Goal: Task Accomplishment & Management: Complete application form

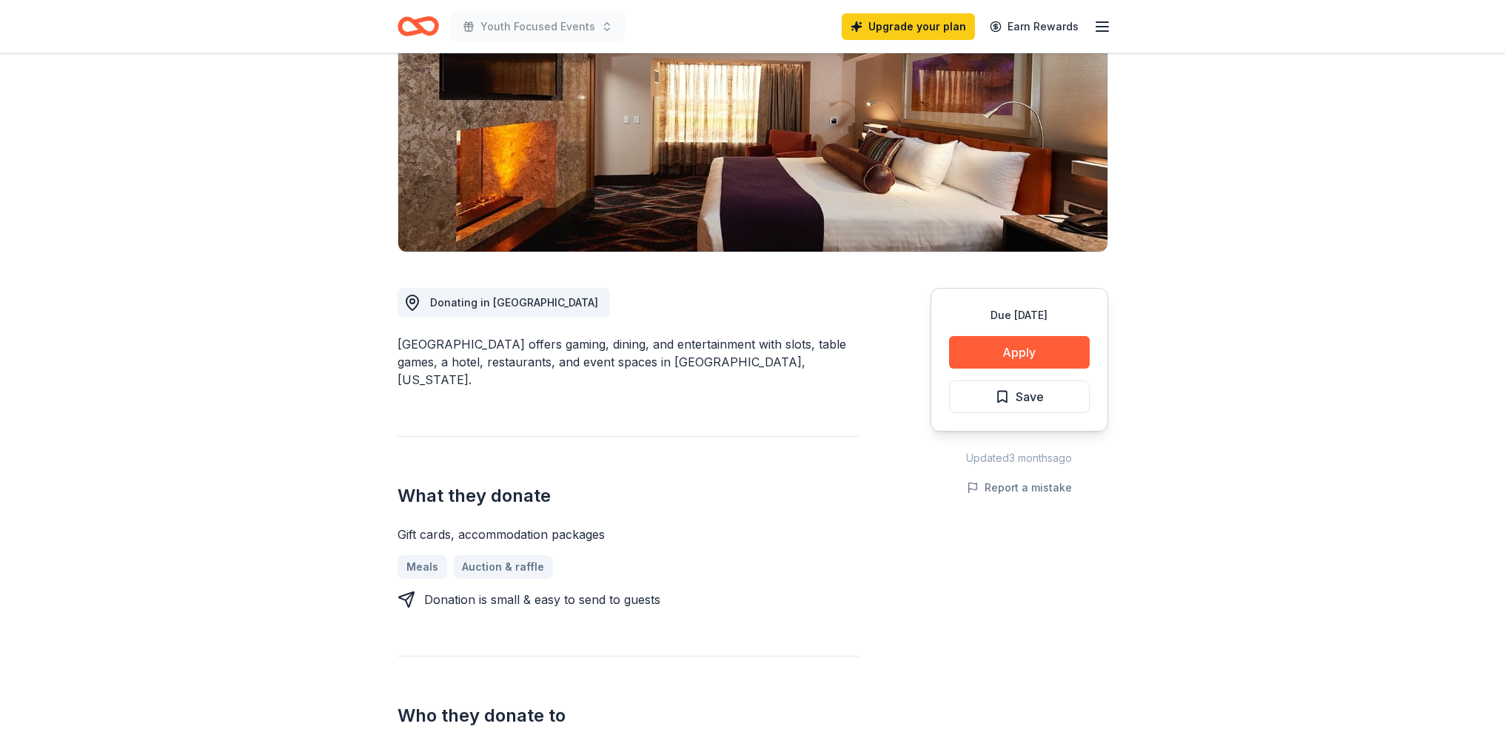
scroll to position [239, 0]
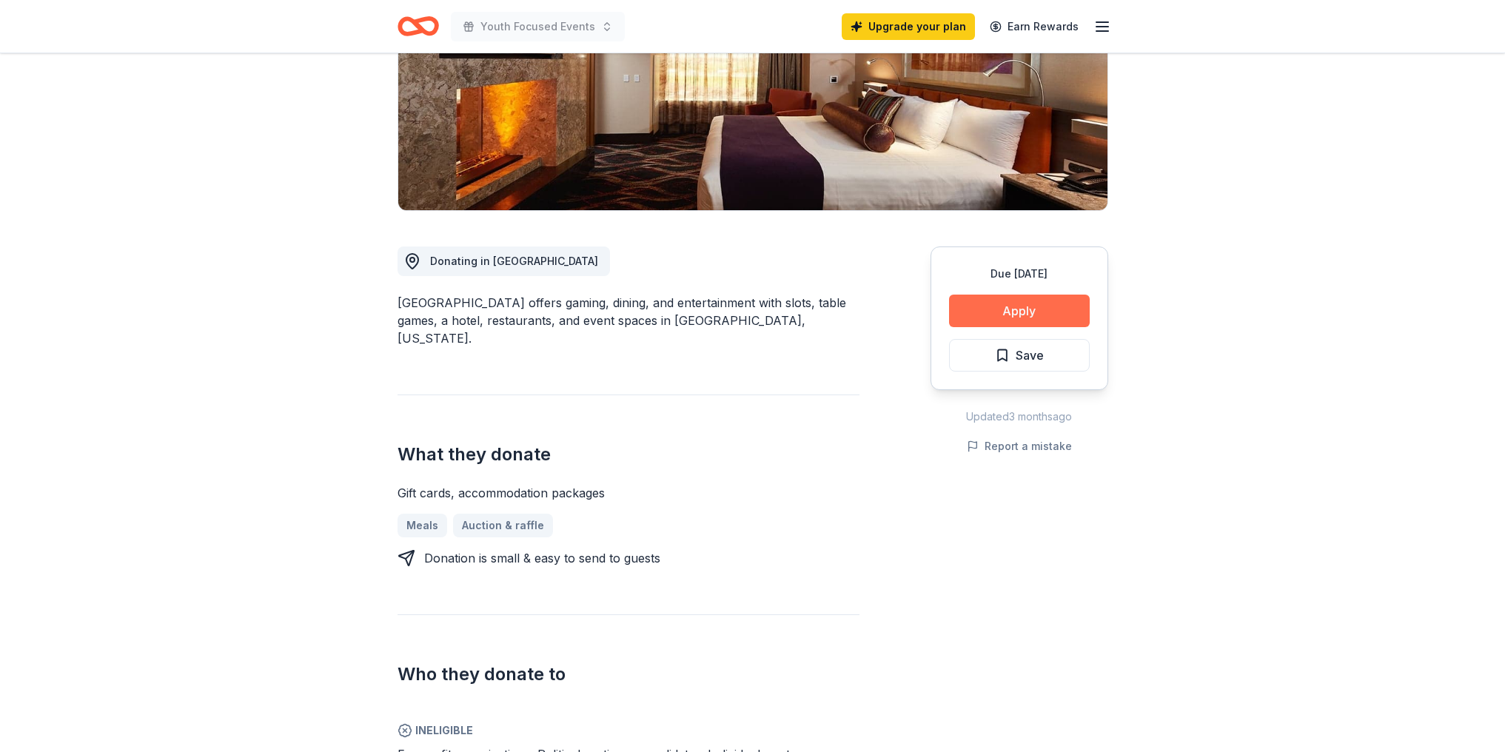
click at [997, 315] on button "Apply" at bounding box center [1019, 311] width 141 height 33
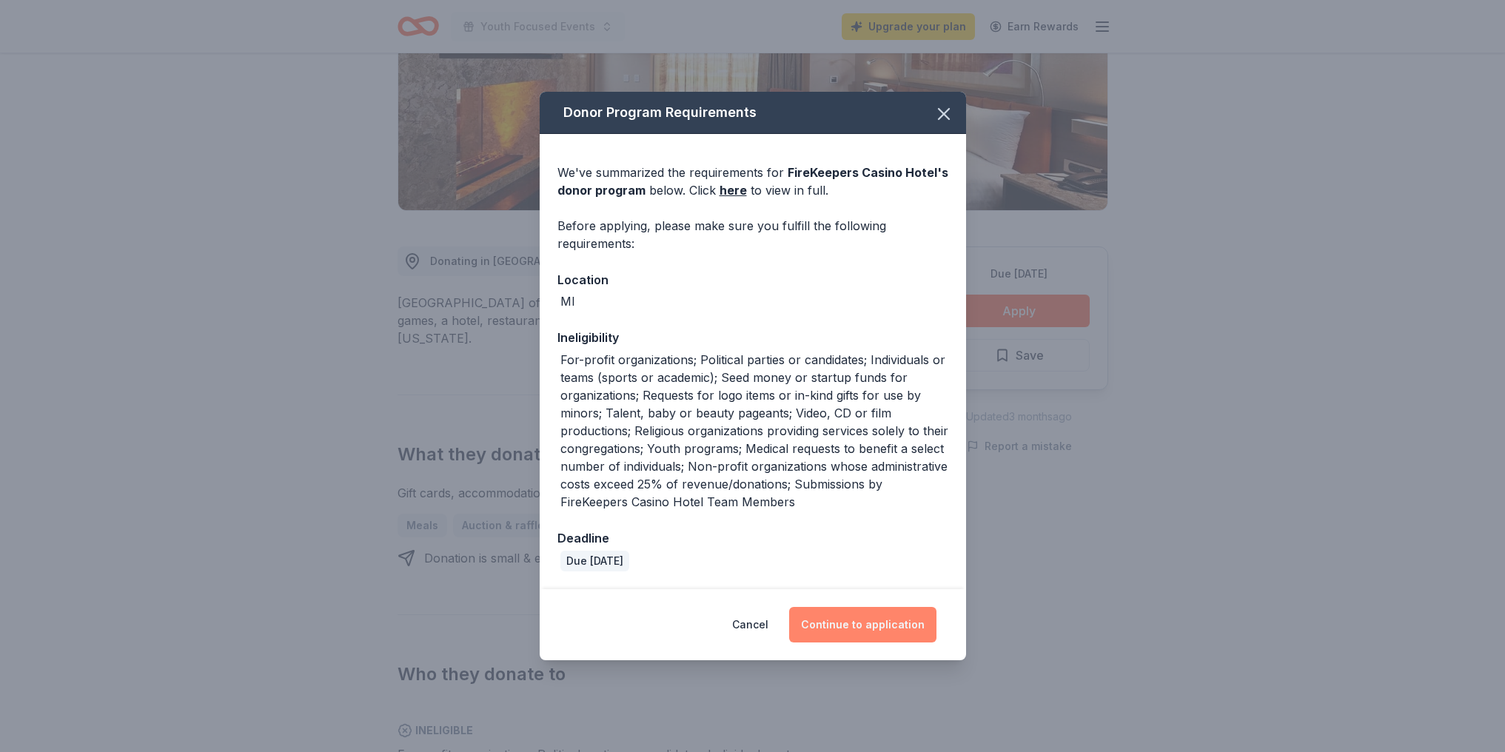
drag, startPoint x: 866, startPoint y: 635, endPoint x: 860, endPoint y: 626, distance: 10.7
click at [865, 635] on button "Continue to application" at bounding box center [862, 625] width 147 height 36
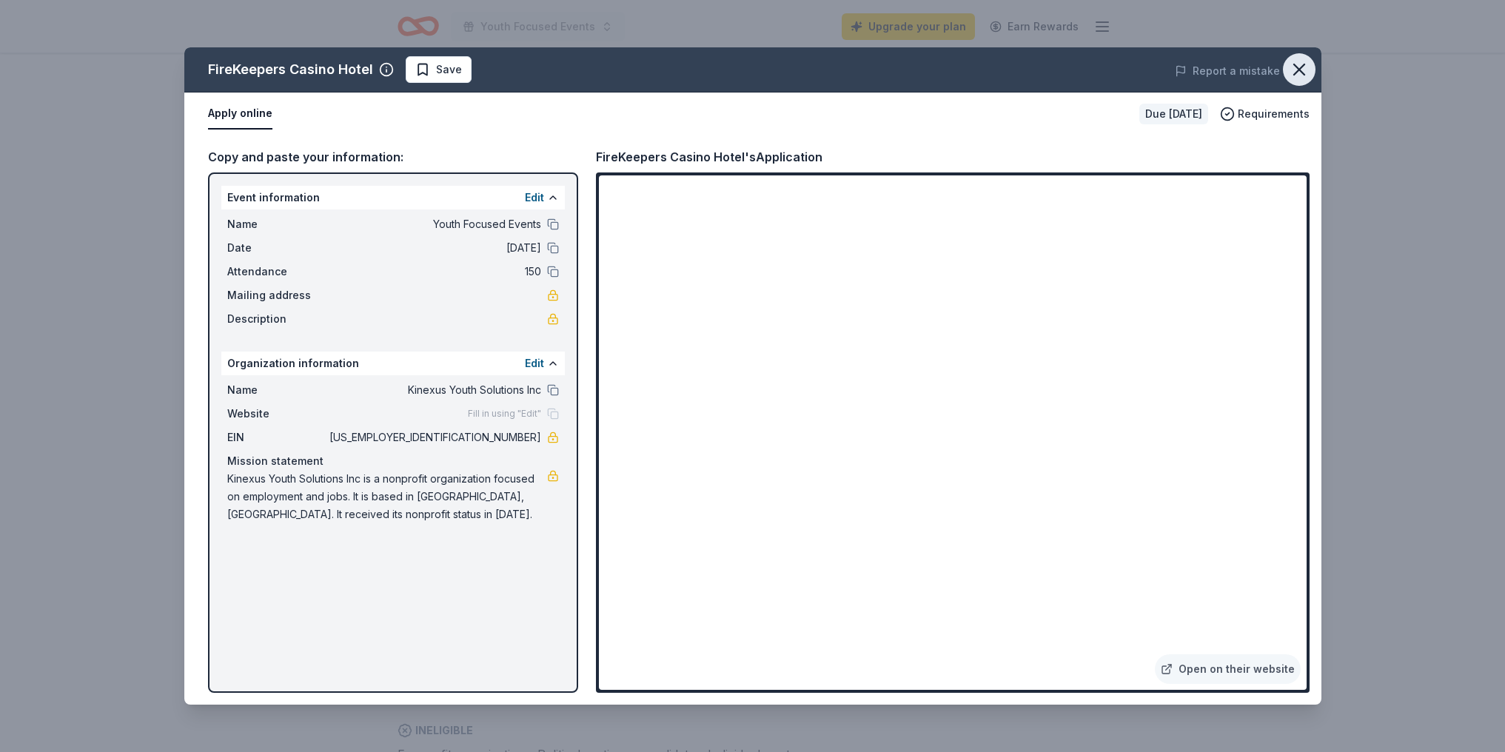
click at [1291, 71] on icon "button" at bounding box center [1299, 69] width 21 height 21
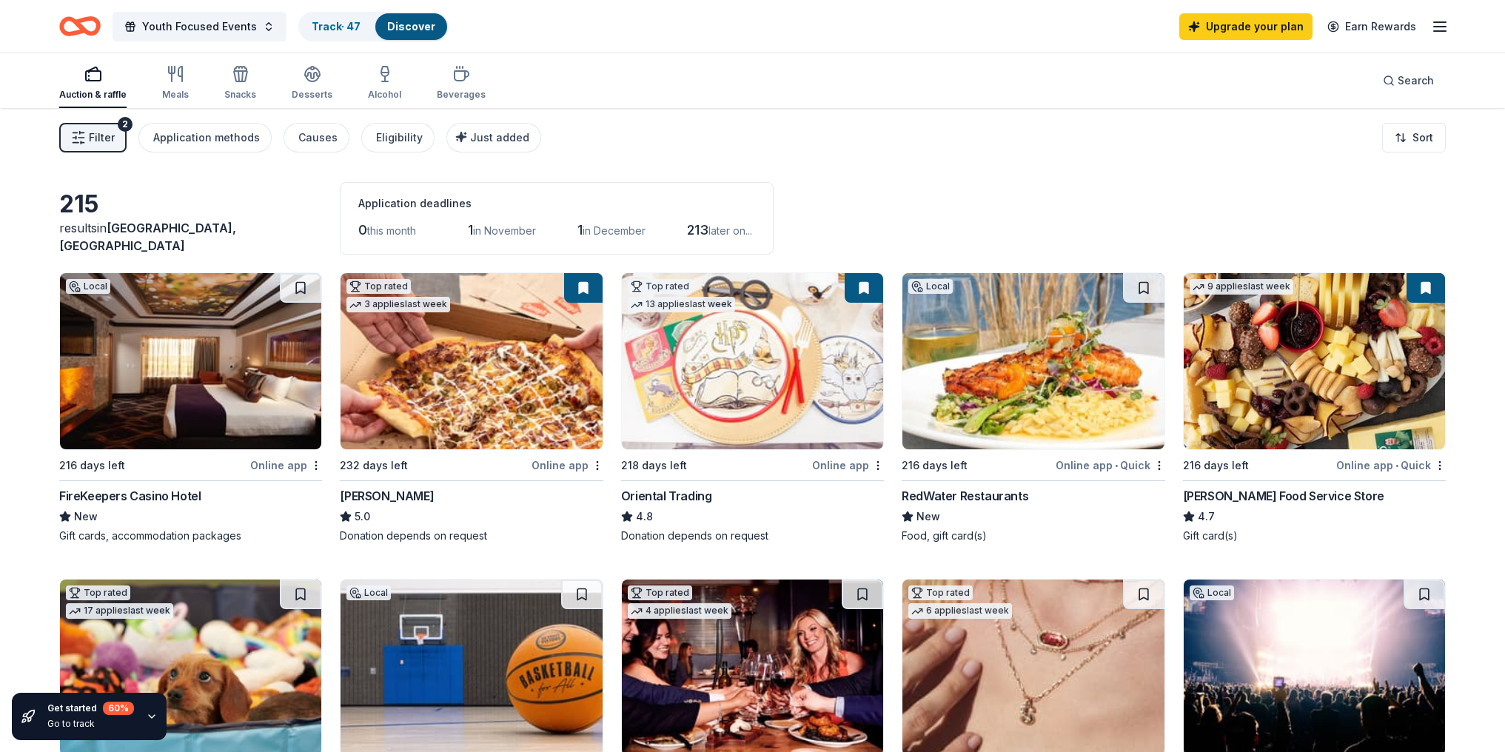
click at [183, 392] on img at bounding box center [190, 361] width 261 height 176
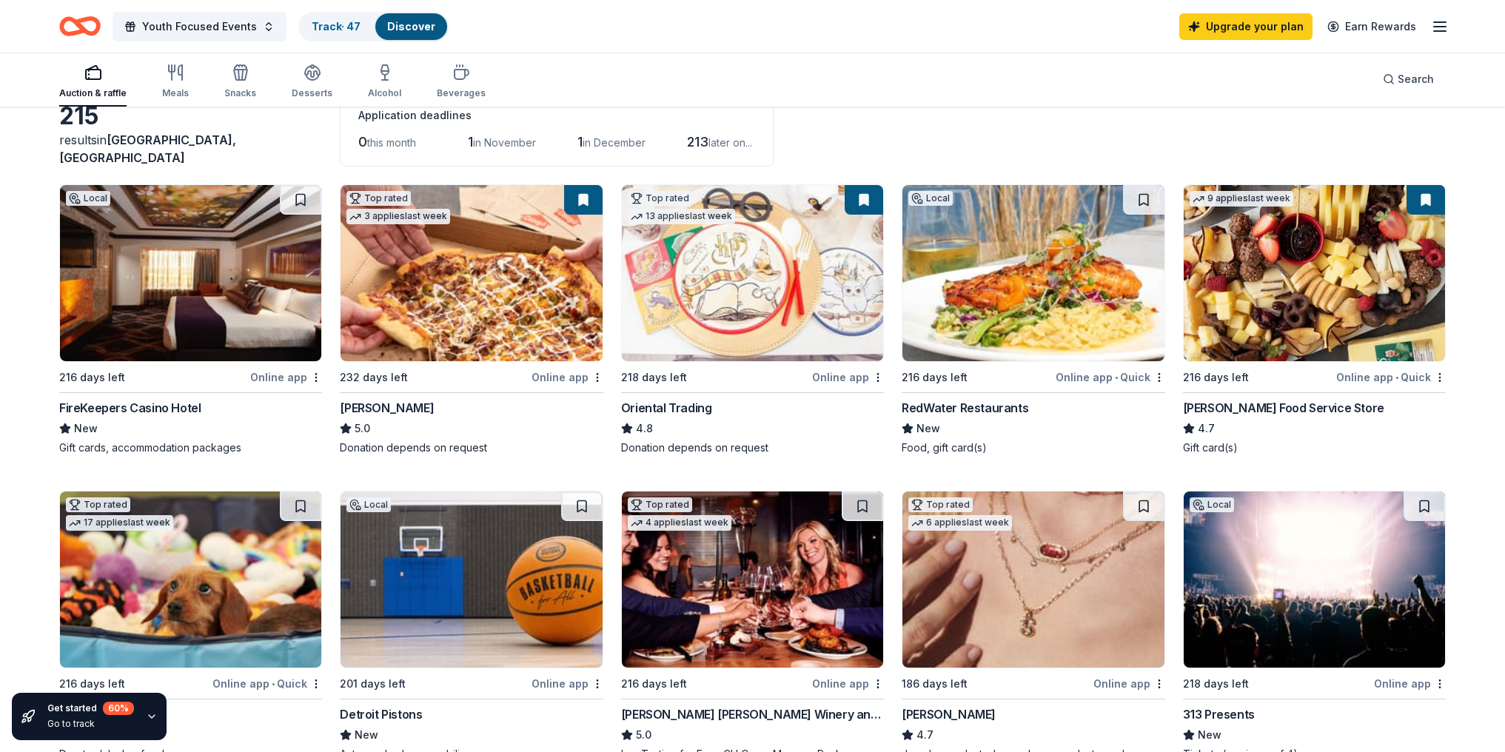
scroll to position [96, 0]
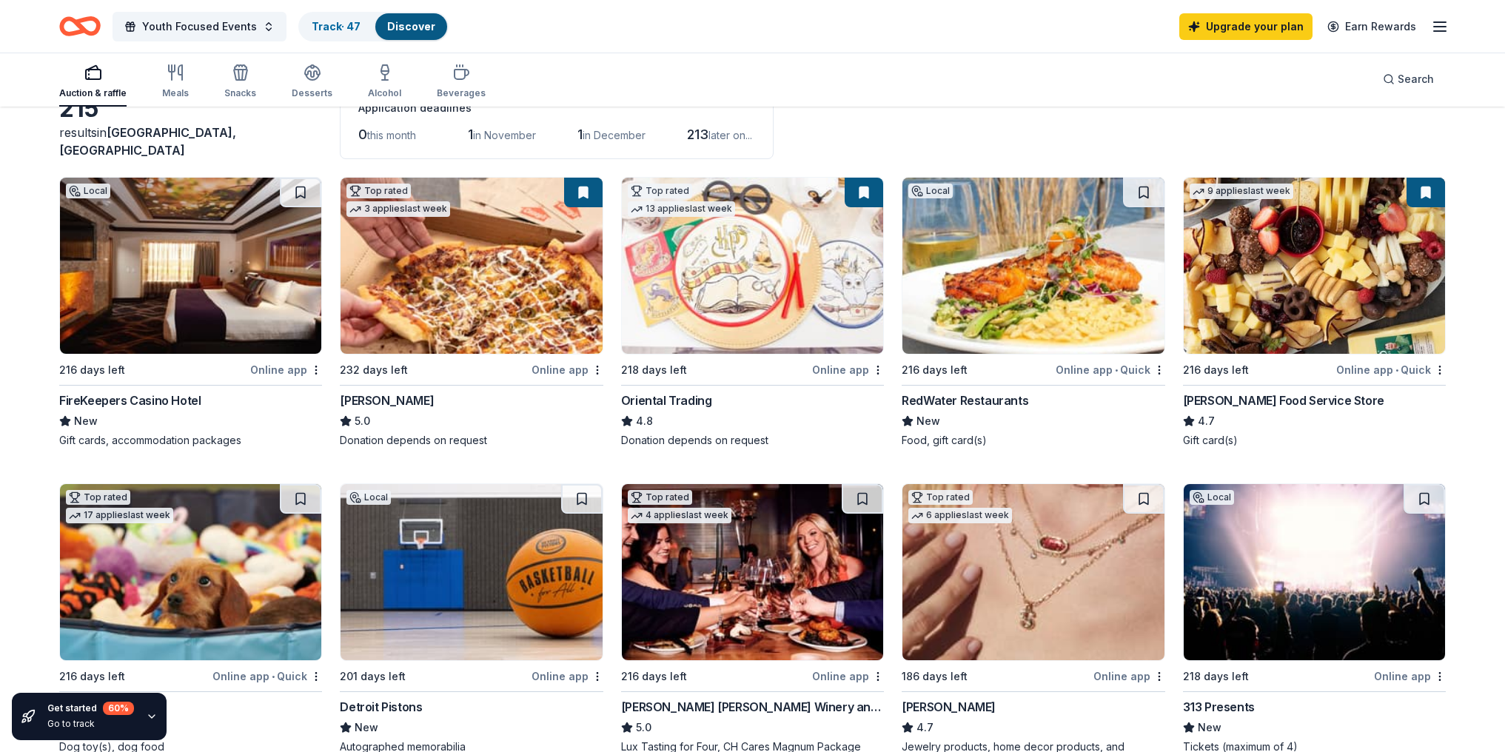
click at [1329, 310] on img at bounding box center [1314, 266] width 261 height 176
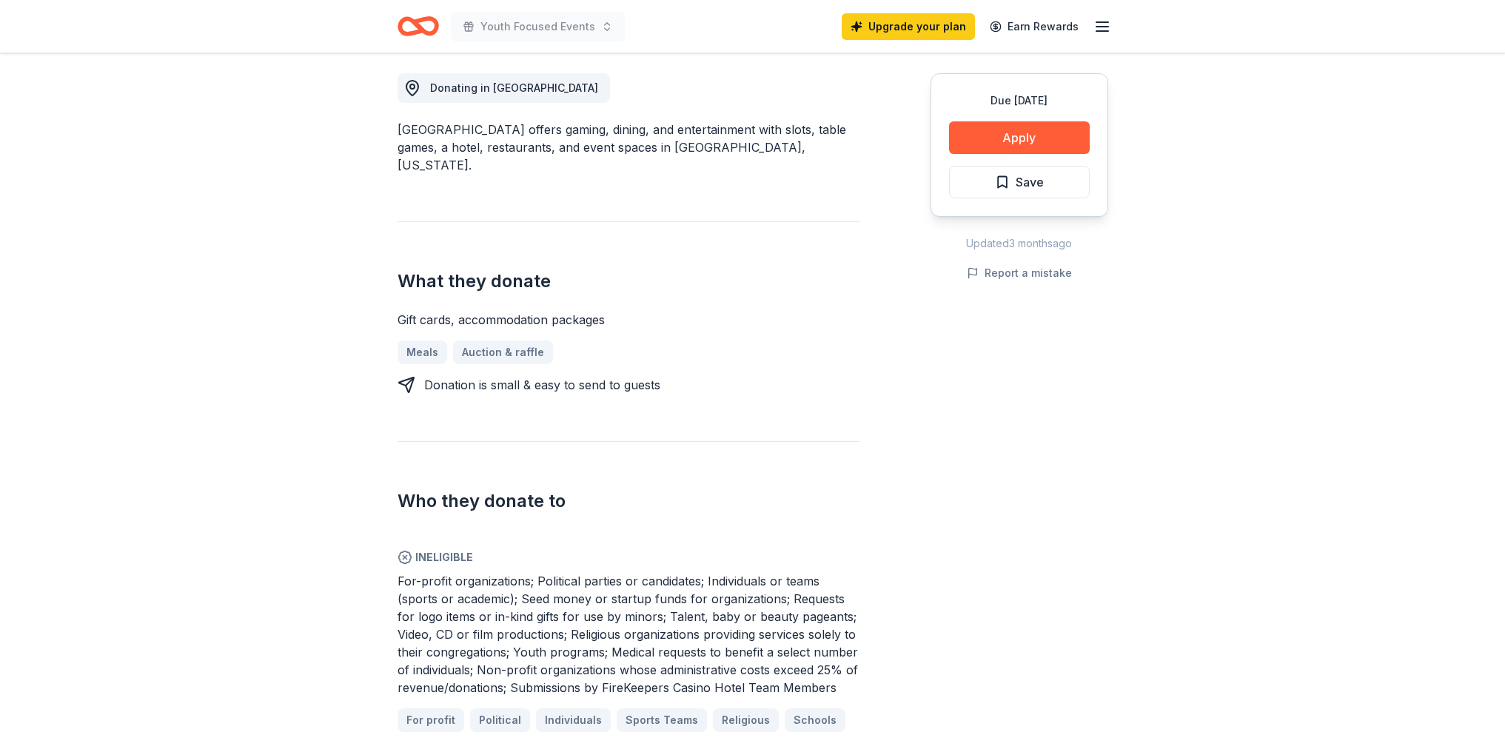
scroll to position [415, 0]
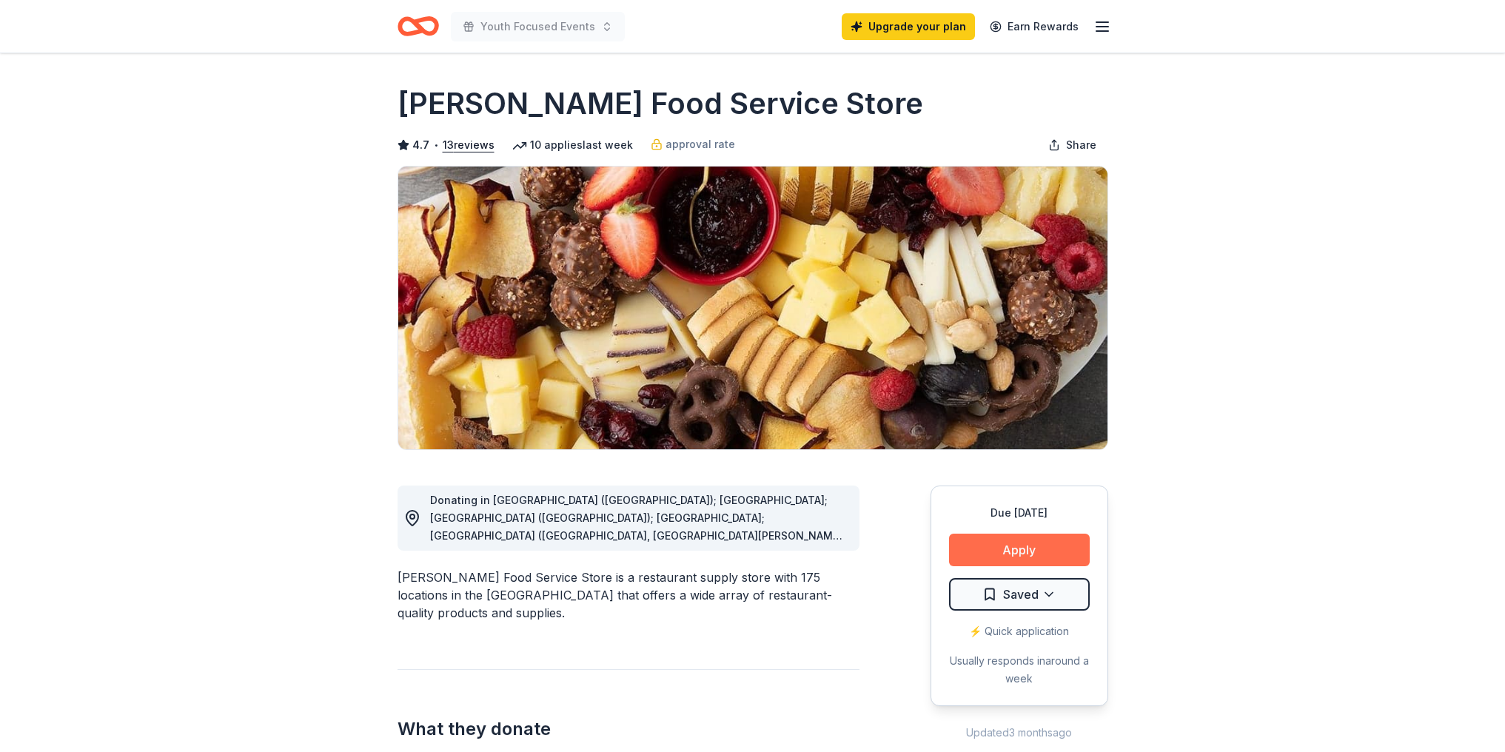
click at [1027, 554] on button "Apply" at bounding box center [1019, 550] width 141 height 33
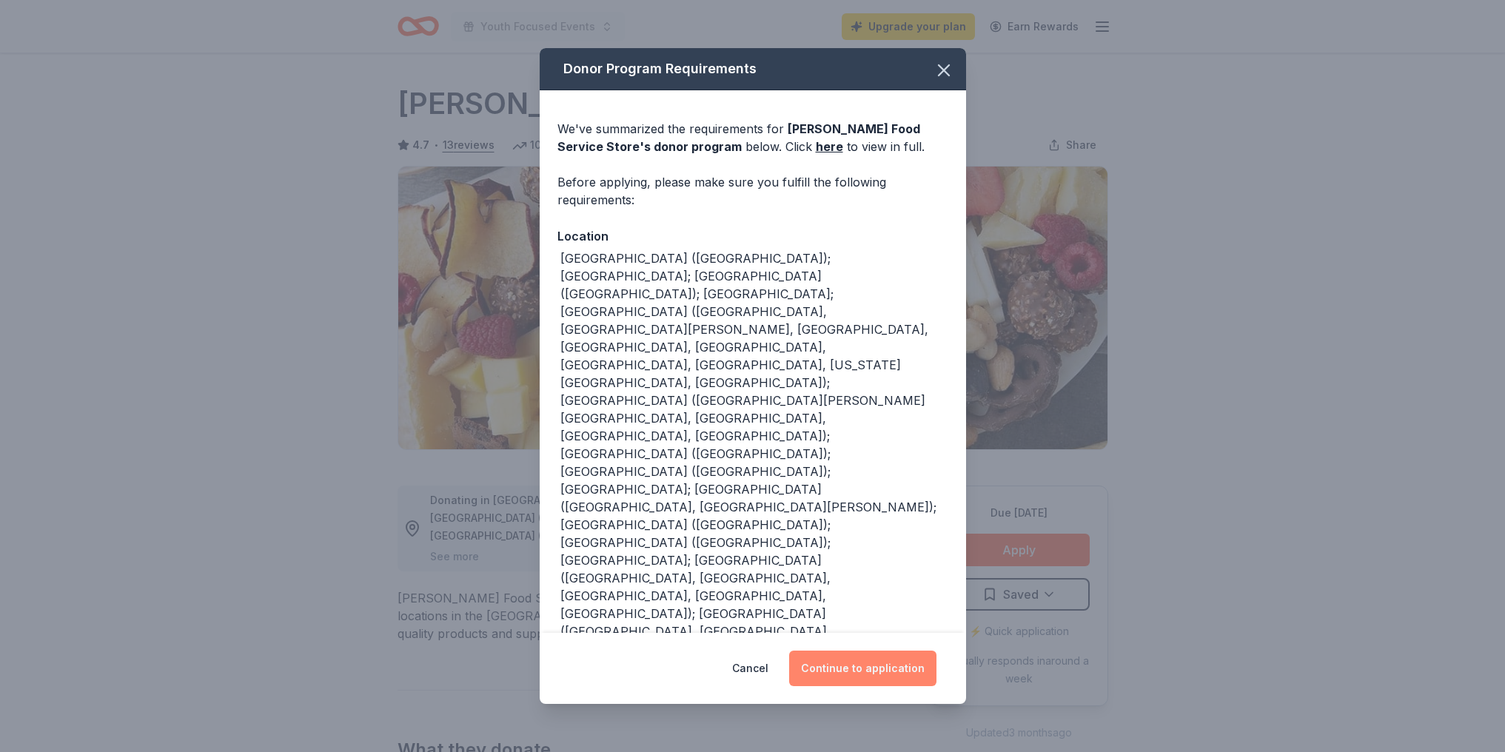
click at [888, 674] on button "Continue to application" at bounding box center [862, 669] width 147 height 36
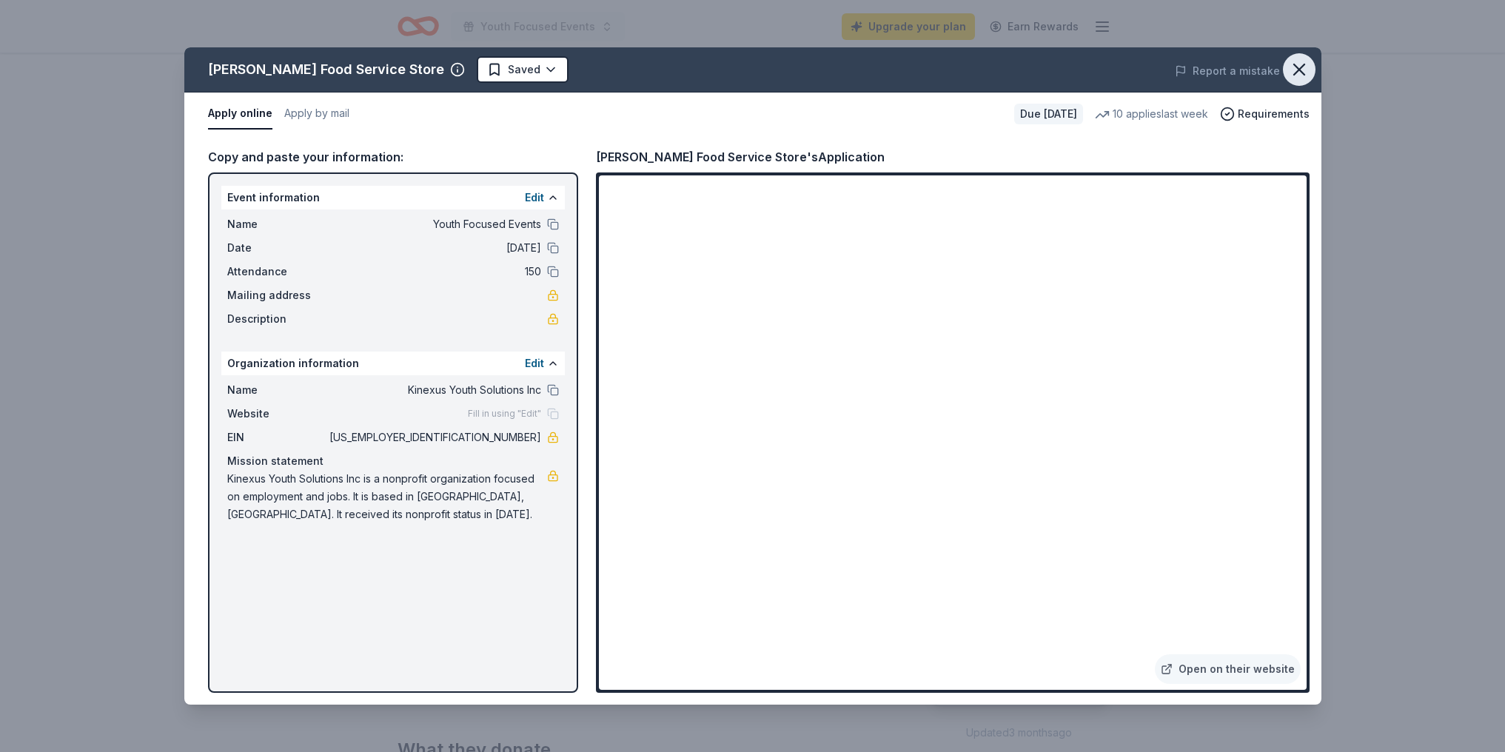
click at [1300, 69] on icon "button" at bounding box center [1299, 69] width 10 height 10
